Goal: Transaction & Acquisition: Purchase product/service

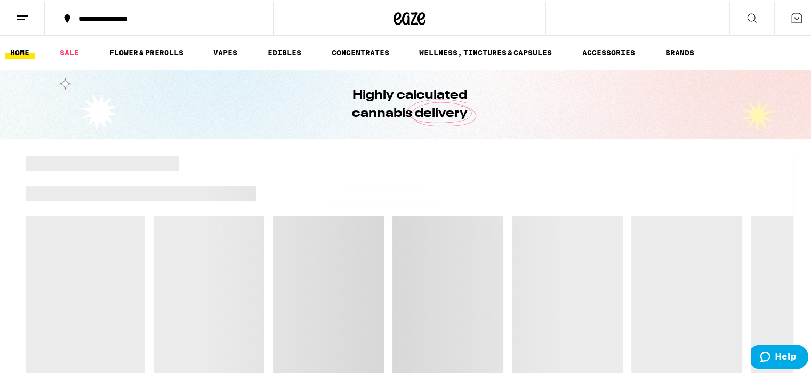
click at [666, 80] on div "Highly calculated cannabis delivery" at bounding box center [409, 102] width 819 height 69
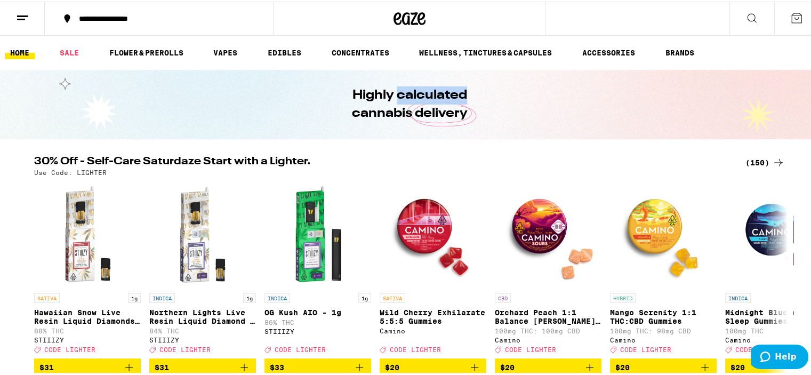
drag, startPoint x: 666, startPoint y: 80, endPoint x: 759, endPoint y: 114, distance: 99.4
click at [767, 87] on div "Highly calculated cannabis delivery" at bounding box center [409, 102] width 819 height 69
click at [760, 162] on div "(150)" at bounding box center [765, 161] width 39 height 13
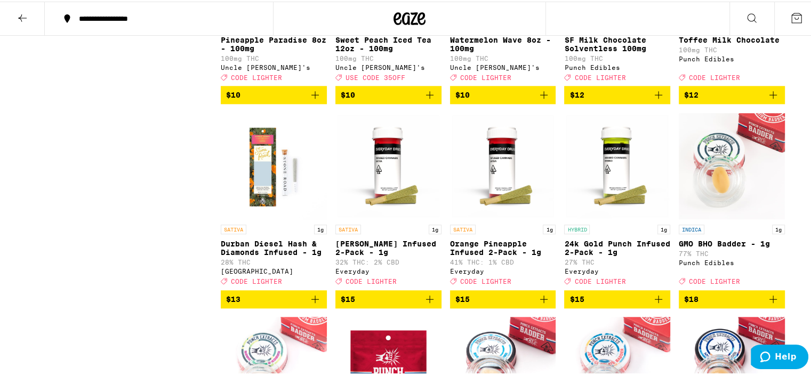
scroll to position [1120, 0]
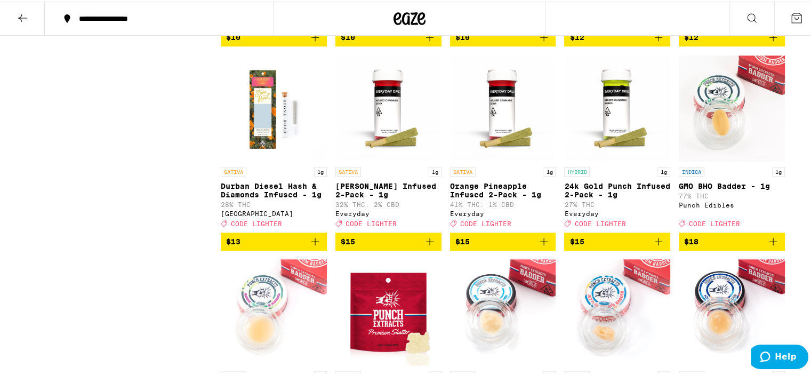
click at [262, 246] on span "$13" at bounding box center [273, 240] width 95 height 13
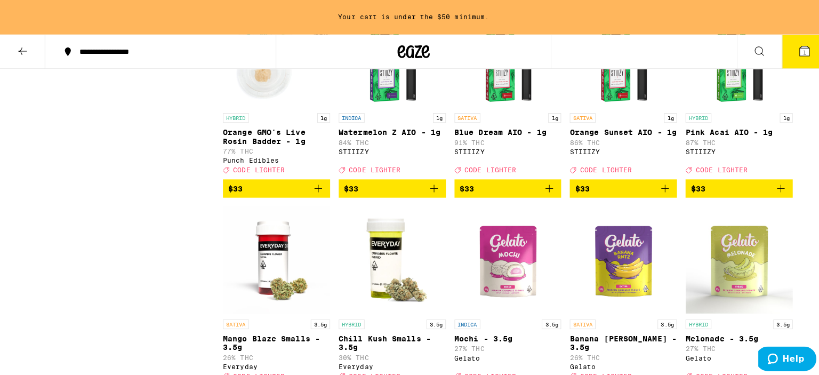
scroll to position [4247, 0]
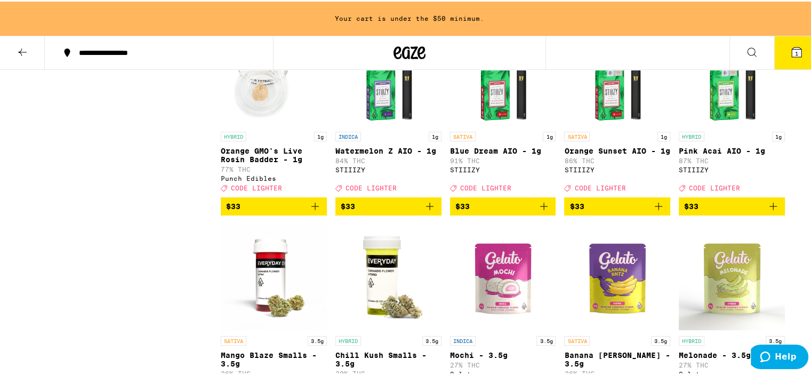
click at [774, 51] on button "1" at bounding box center [796, 51] width 45 height 33
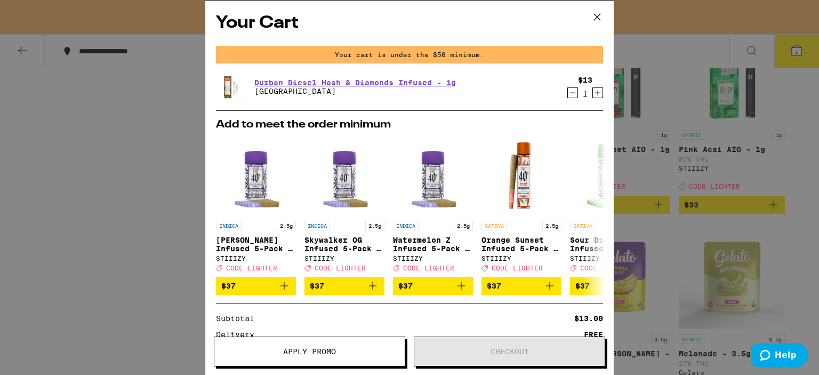
click at [593, 96] on icon "Increment" at bounding box center [598, 92] width 10 height 13
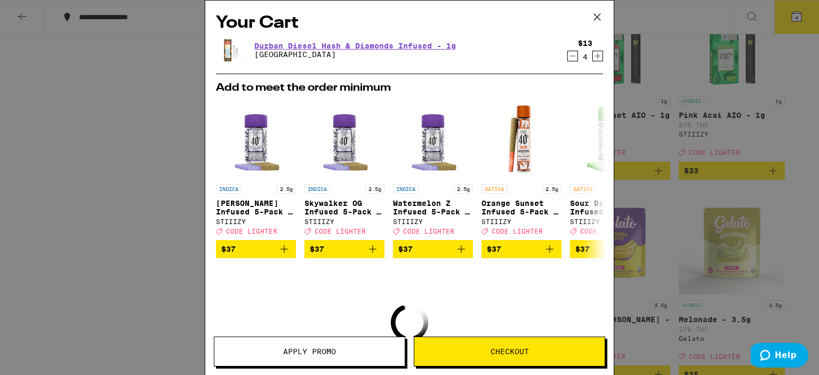
scroll to position [4213, 0]
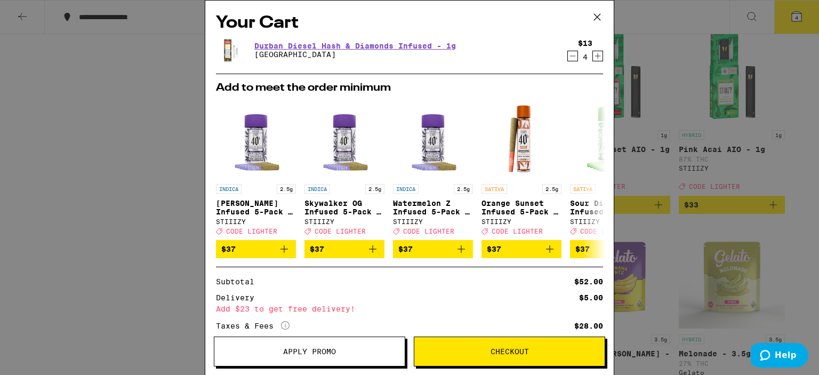
click at [593, 59] on icon "Increment" at bounding box center [598, 56] width 10 height 13
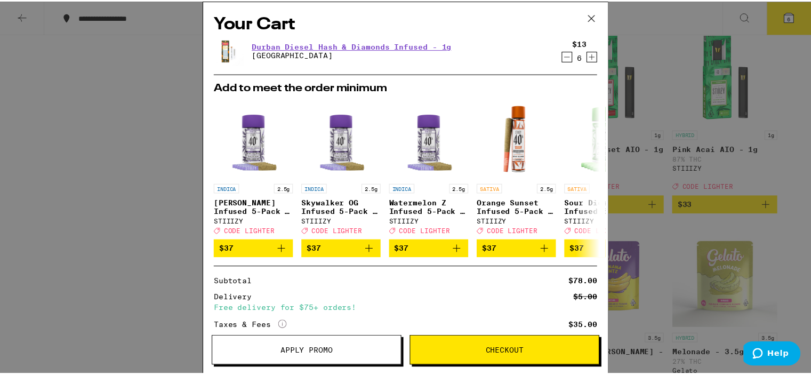
scroll to position [53, 0]
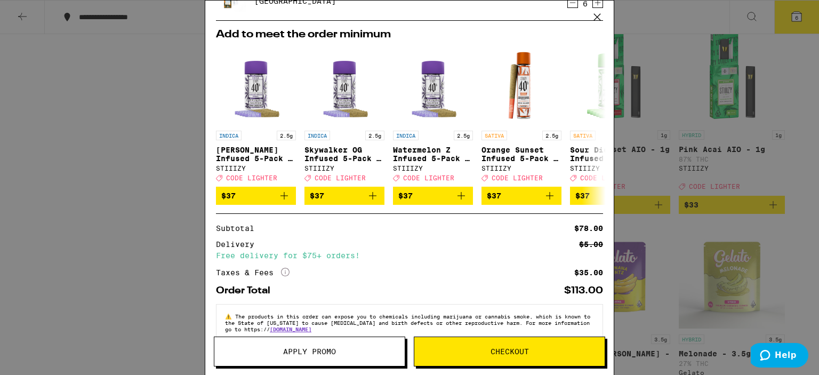
click at [372, 355] on span "Apply Promo" at bounding box center [309, 351] width 190 height 7
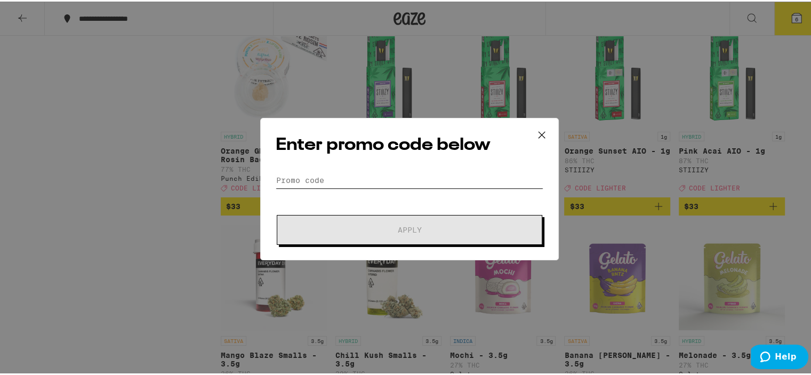
click at [370, 174] on input "Promo Code" at bounding box center [410, 179] width 268 height 16
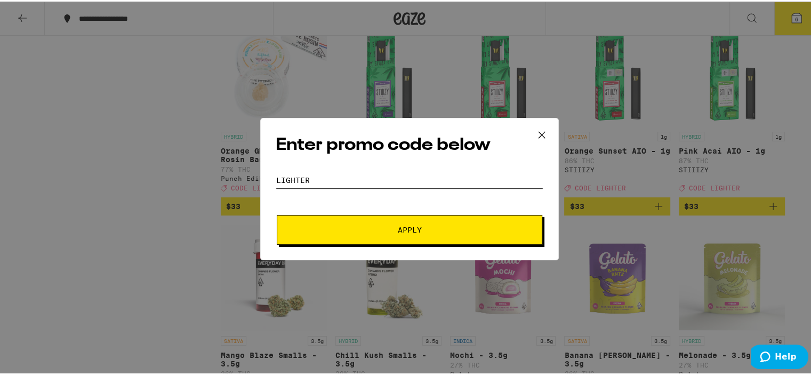
type input "LIGHTER"
click at [469, 227] on span "Apply" at bounding box center [410, 228] width 192 height 7
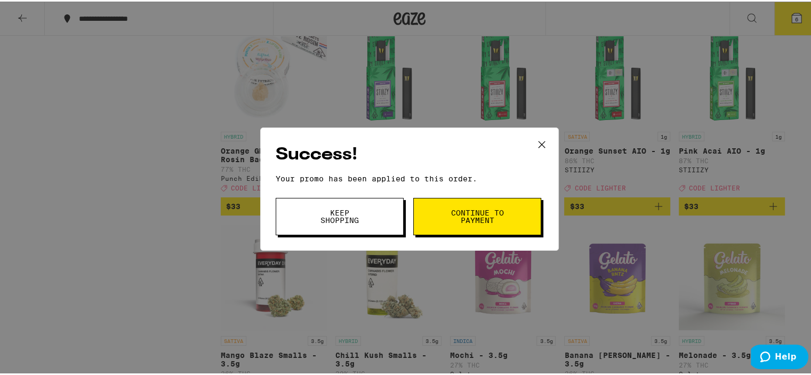
click at [450, 215] on span "Continue to payment" at bounding box center [477, 214] width 54 height 15
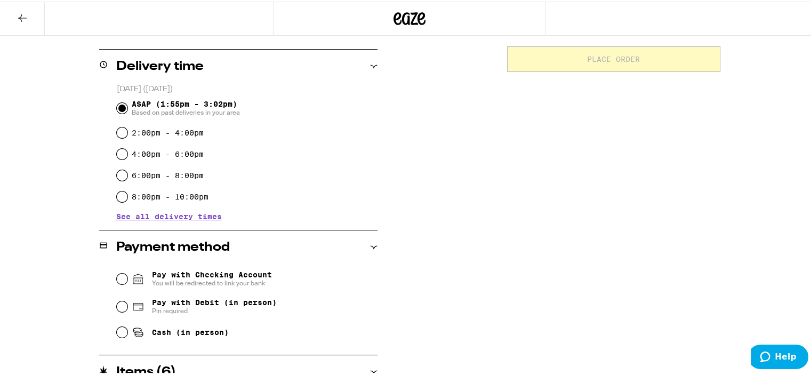
scroll to position [267, 0]
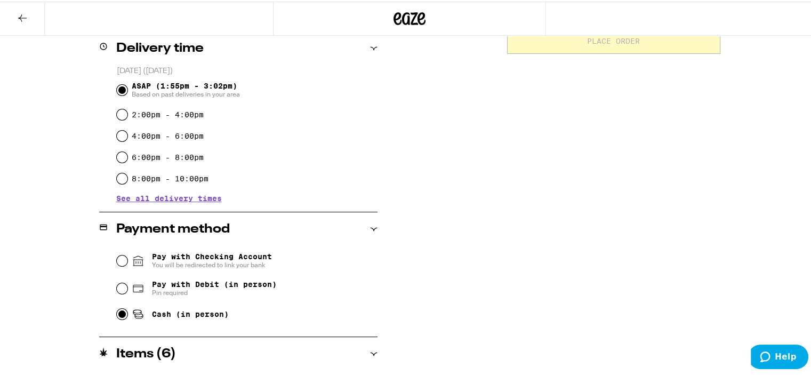
click at [118, 313] on input "Cash (in person)" at bounding box center [122, 312] width 11 height 11
radio input "true"
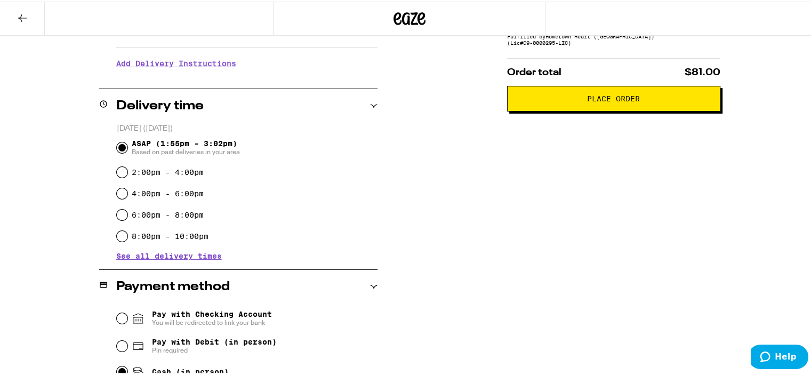
scroll to position [0, 0]
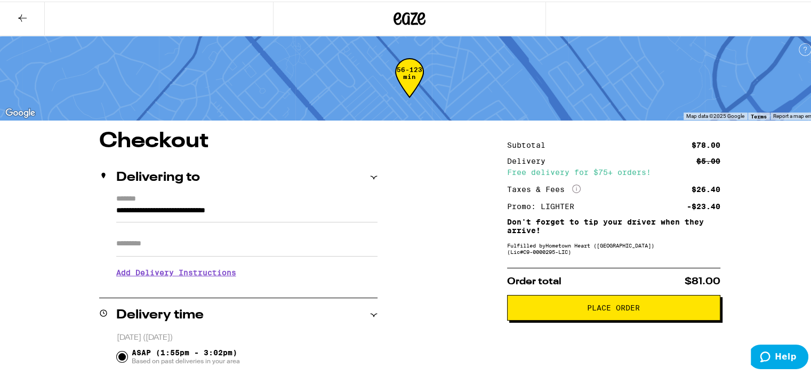
click at [633, 308] on span "Place Order" at bounding box center [613, 305] width 53 height 7
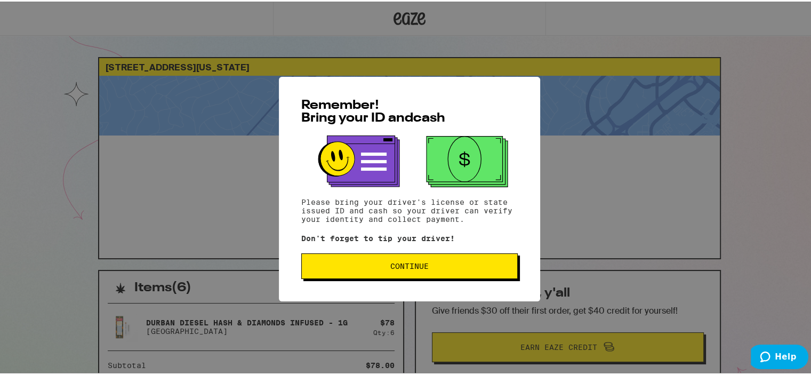
click at [422, 268] on span "Continue" at bounding box center [409, 264] width 38 height 7
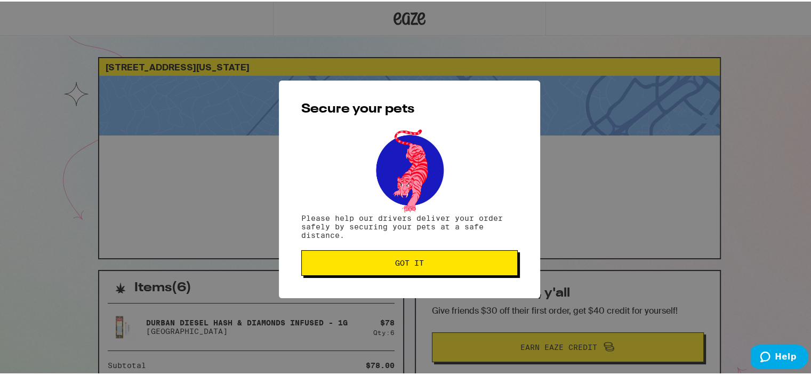
click at [422, 270] on button "Got it" at bounding box center [409, 262] width 217 height 26
